Goal: Find specific page/section: Find specific page/section

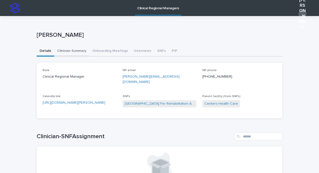
click at [72, 52] on button "Clinician Summary" at bounding box center [71, 51] width 35 height 11
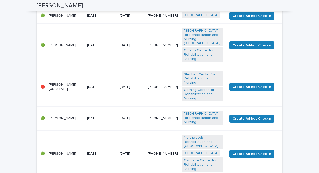
scroll to position [127, 0]
